Goal: Navigation & Orientation: Find specific page/section

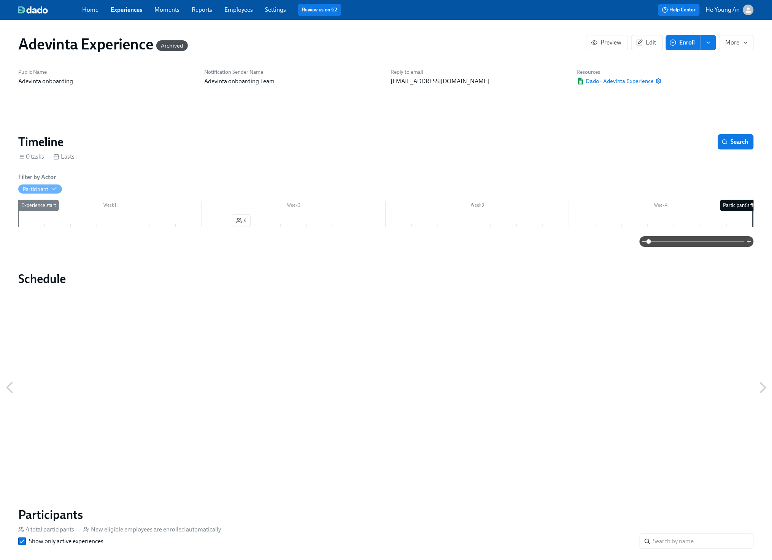
drag, startPoint x: 97, startPoint y: 8, endPoint x: 103, endPoint y: 6, distance: 6.2
click at [97, 8] on link "Home" at bounding box center [90, 9] width 16 height 7
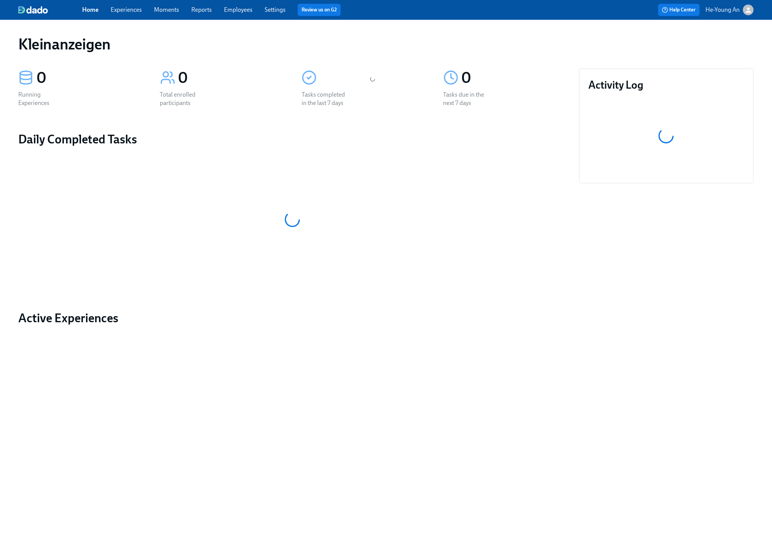
click at [129, 8] on link "Experiences" at bounding box center [126, 9] width 31 height 7
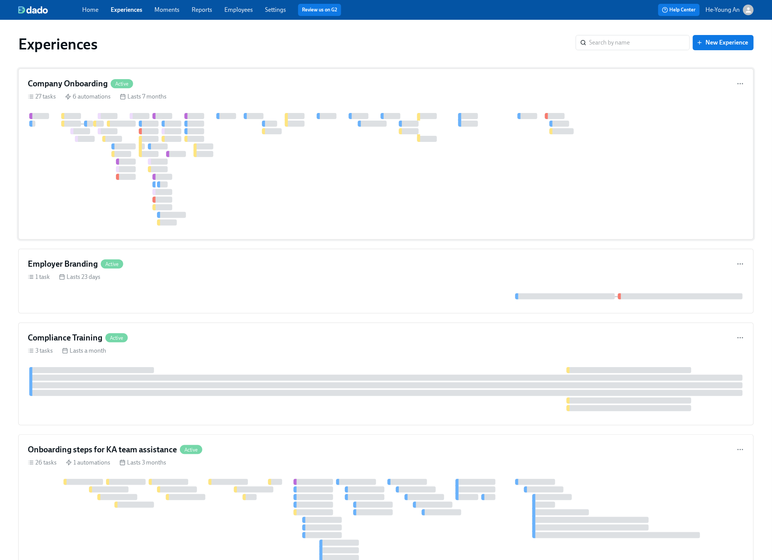
click at [186, 141] on div at bounding box center [185, 139] width 3 height 6
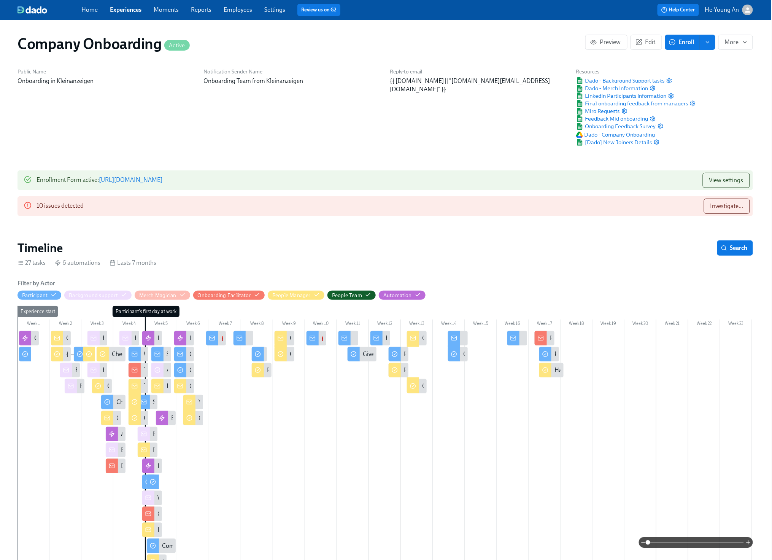
scroll to position [1, 1]
click at [242, 14] on div "Home Experiences Moments Reports Employees Settings Review us on G2" at bounding box center [249, 10] width 336 height 12
click at [244, 9] on link "Employees" at bounding box center [238, 9] width 29 height 7
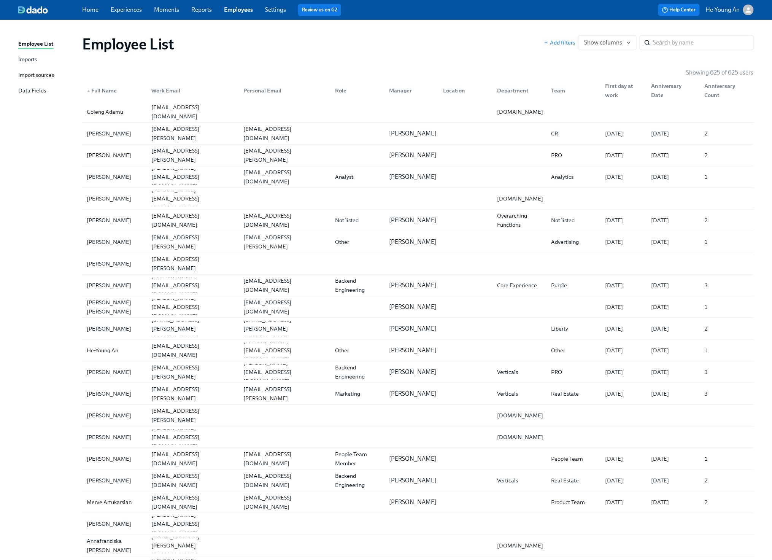
click at [37, 65] on div "Employee List Imports Import sources Data Fields" at bounding box center [50, 71] width 64 height 62
click at [38, 62] on link "Imports" at bounding box center [47, 60] width 58 height 10
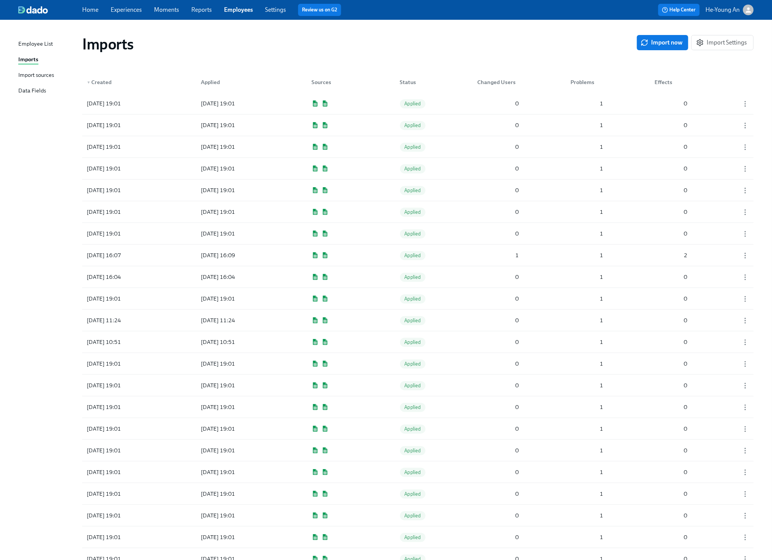
click at [40, 76] on div "Import sources" at bounding box center [36, 76] width 36 height 10
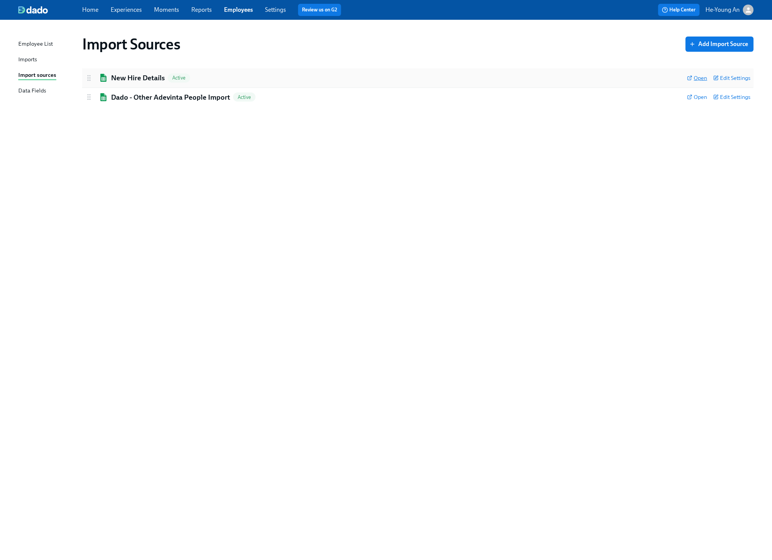
click at [699, 79] on span "Open" at bounding box center [697, 78] width 20 height 8
click at [127, 11] on link "Experiences" at bounding box center [126, 9] width 31 height 7
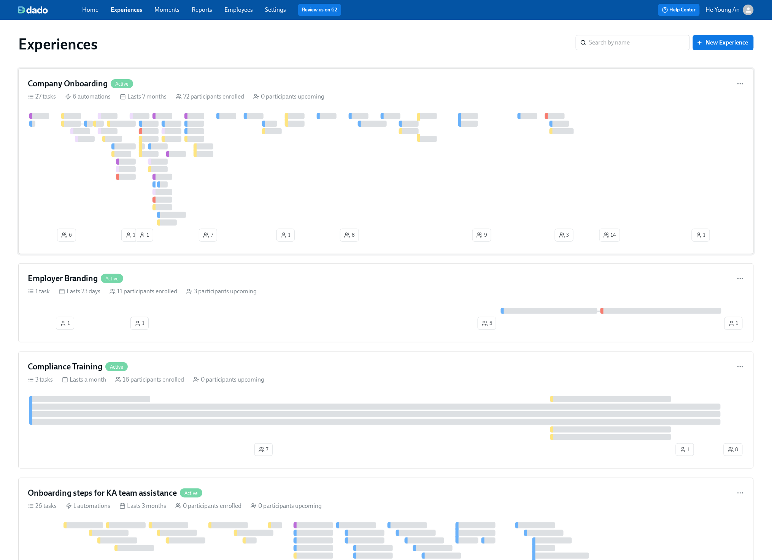
click at [251, 169] on div at bounding box center [523, 169] width 990 height 113
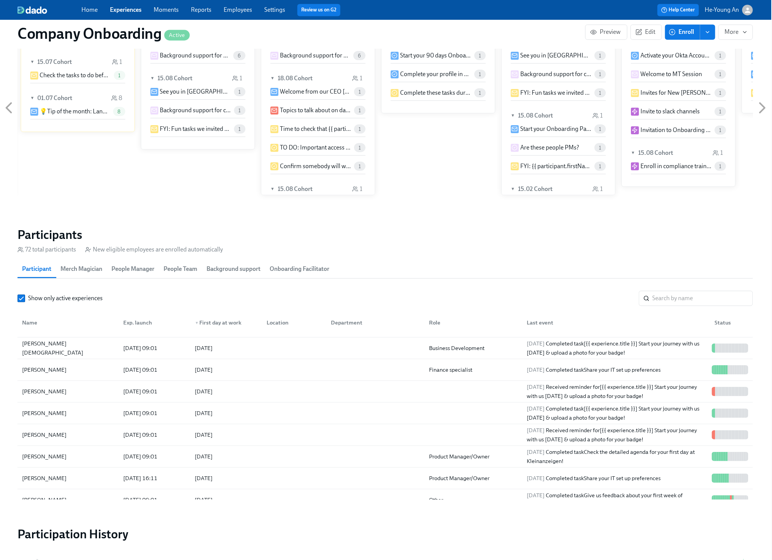
scroll to position [639, 0]
